Goal: Transaction & Acquisition: Purchase product/service

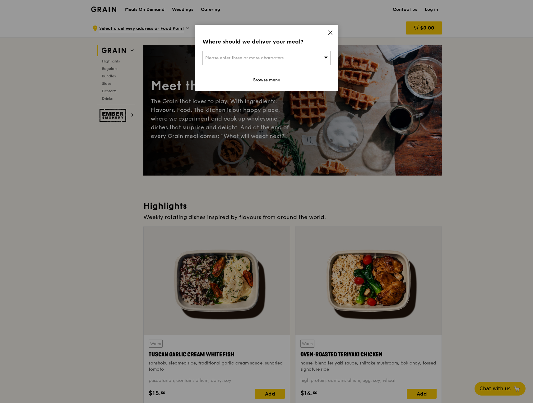
click at [327, 33] on div "Where should we deliver your meal? Please enter three or more characters Browse…" at bounding box center [266, 58] width 143 height 66
click at [328, 34] on icon at bounding box center [330, 33] width 6 height 6
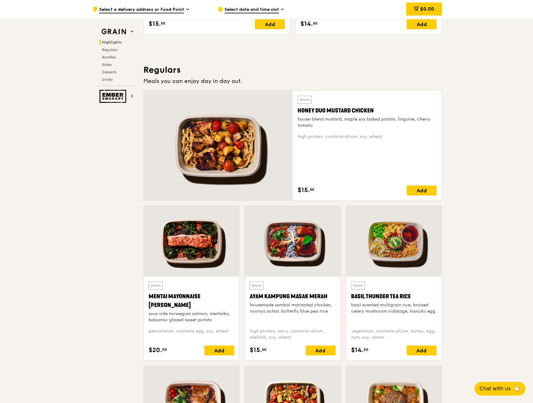
scroll to position [404, 0]
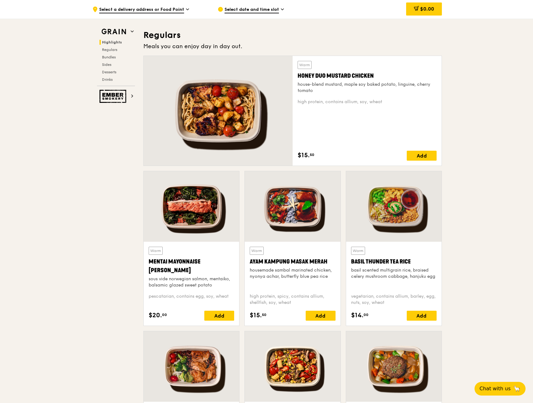
click at [191, 204] on div at bounding box center [191, 206] width 95 height 71
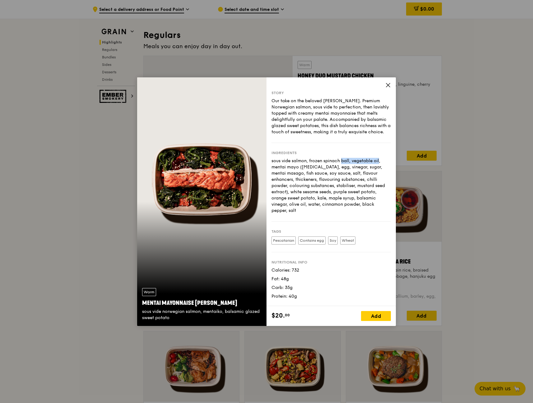
drag, startPoint x: 310, startPoint y: 162, endPoint x: 351, endPoint y: 162, distance: 41.3
click at [350, 162] on div "sous vide salmon, frozen spinach ball, vegetable oil, mentai mayo ([MEDICAL_DAT…" at bounding box center [330, 186] width 119 height 56
copy div "frozen spinach ball"
click at [388, 84] on icon at bounding box center [388, 85] width 6 height 6
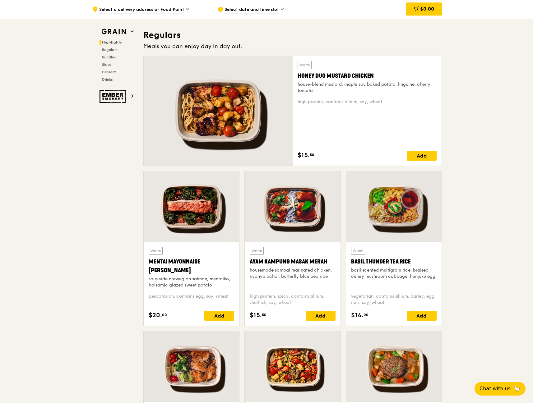
click at [290, 202] on div at bounding box center [292, 206] width 95 height 71
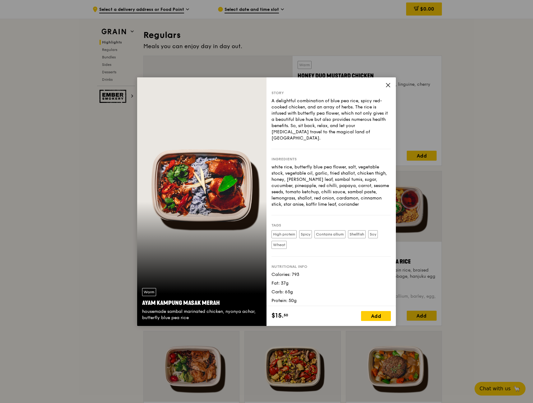
click at [386, 82] on div "Story A delightful combination of blue pea rice, spicy red-cooked chicken, and …" at bounding box center [330, 191] width 129 height 229
click at [390, 85] on icon at bounding box center [388, 85] width 6 height 6
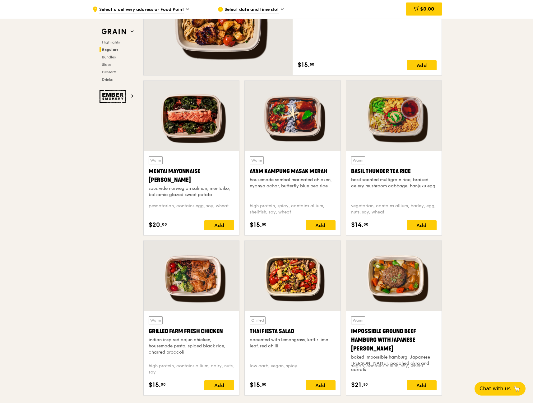
scroll to position [497, 0]
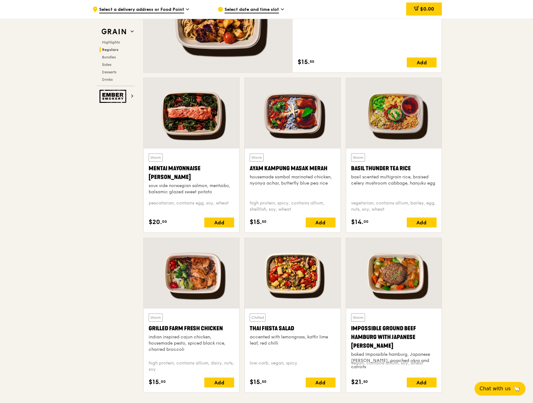
click at [296, 276] on div at bounding box center [292, 273] width 95 height 71
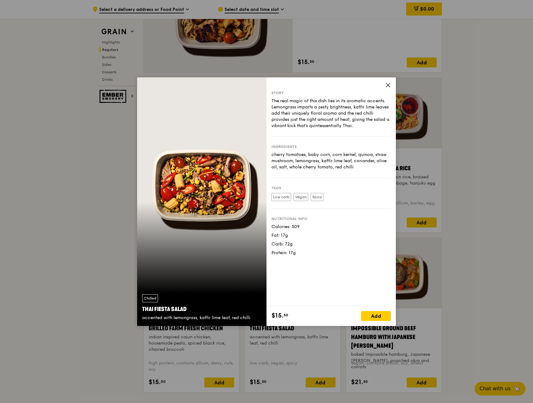
click at [387, 84] on icon at bounding box center [388, 85] width 6 height 6
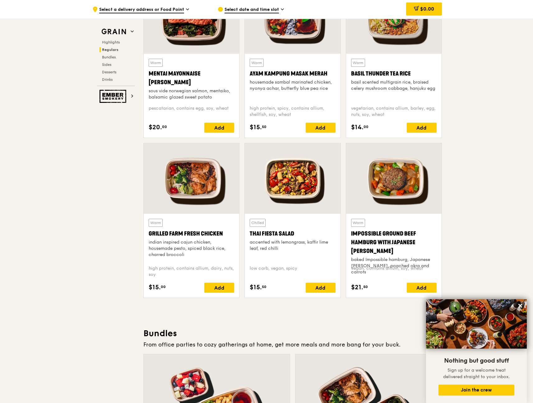
scroll to position [511, 0]
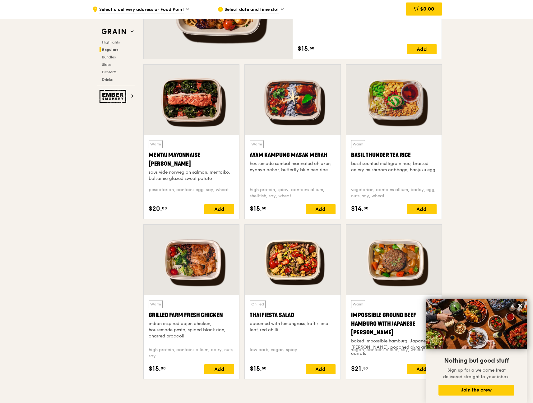
click at [172, 280] on div at bounding box center [191, 260] width 95 height 71
click at [191, 108] on div at bounding box center [191, 100] width 95 height 71
drag, startPoint x: 149, startPoint y: 154, endPoint x: 166, endPoint y: 162, distance: 18.6
click at [166, 162] on div "Mentai Mayonnaise [PERSON_NAME]" at bounding box center [191, 159] width 85 height 17
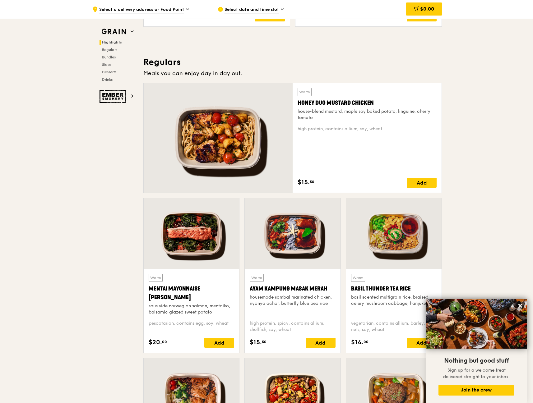
scroll to position [386, 0]
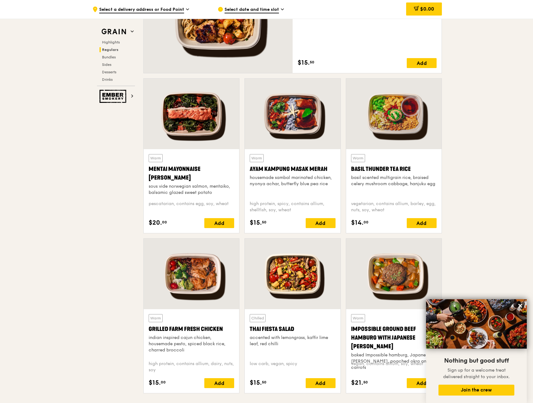
scroll to position [542, 0]
